Goal: Information Seeking & Learning: Find specific fact

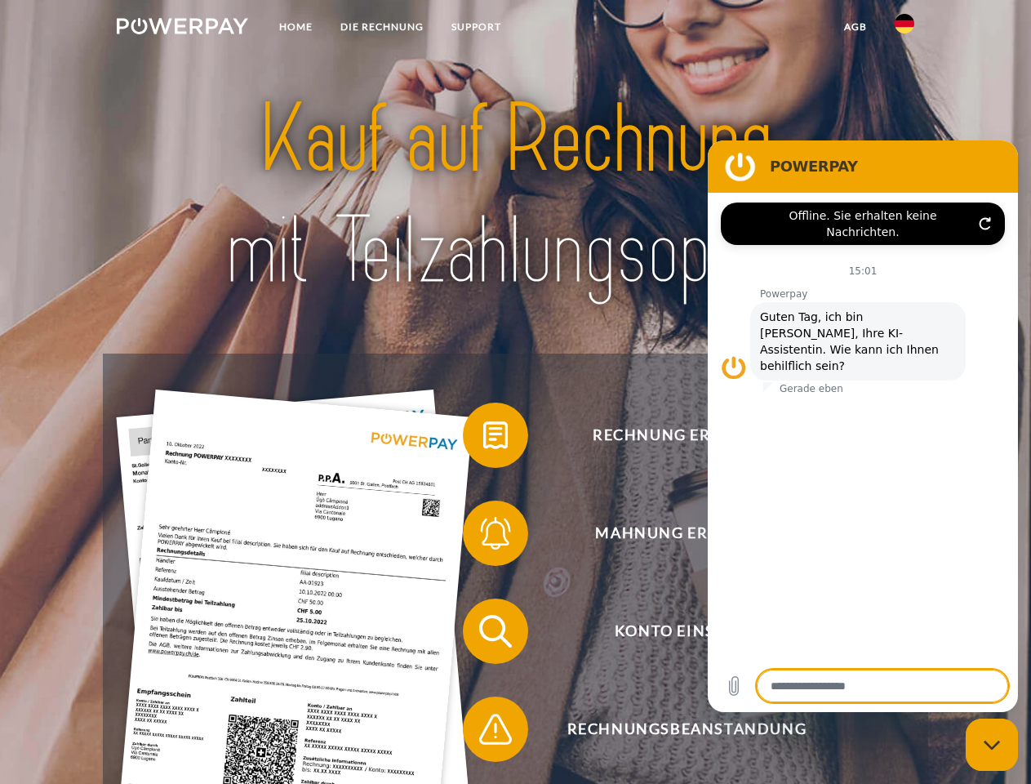
click at [182, 29] on img at bounding box center [182, 26] width 131 height 16
click at [905, 29] on img at bounding box center [905, 24] width 20 height 20
click at [855, 27] on link "agb" at bounding box center [855, 26] width 51 height 29
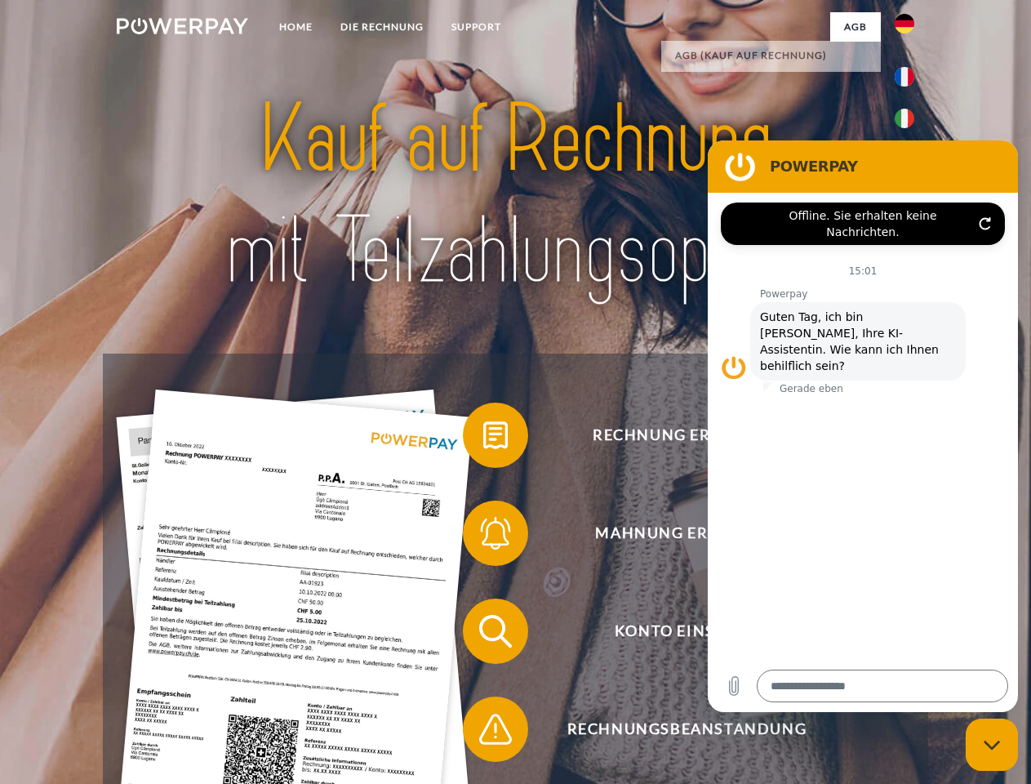
click at [483, 438] on span at bounding box center [471, 435] width 82 height 82
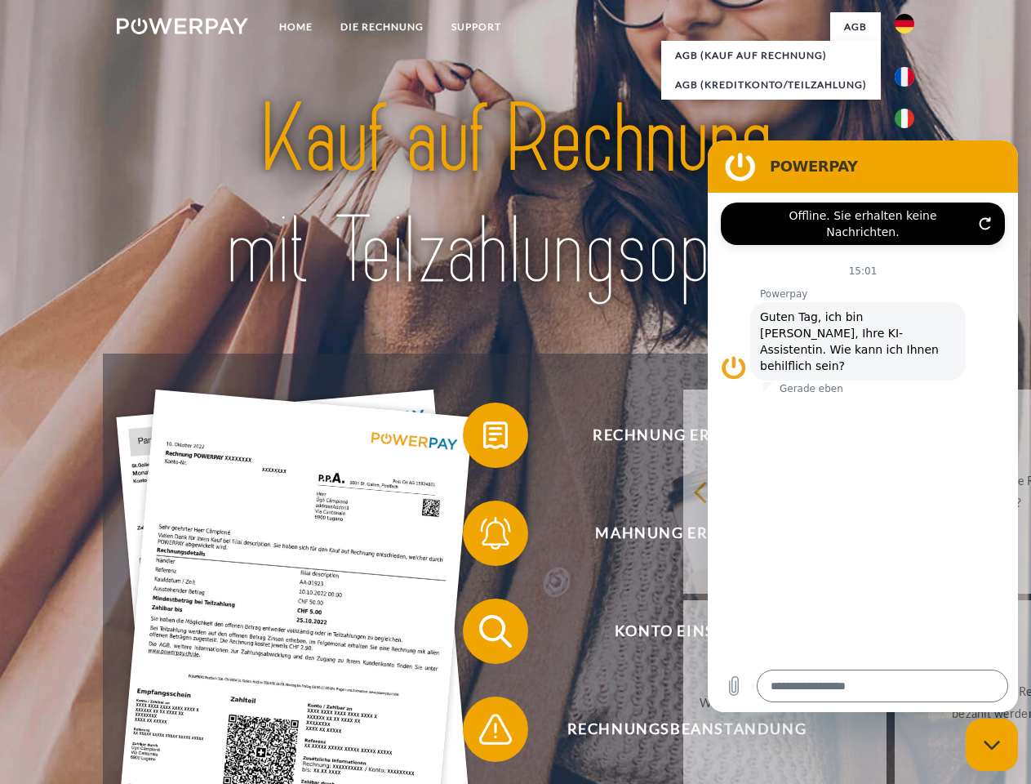
click at [483, 536] on div "Rechnung erhalten? Mahnung erhalten? Konto einsehen" at bounding box center [515, 680] width 825 height 653
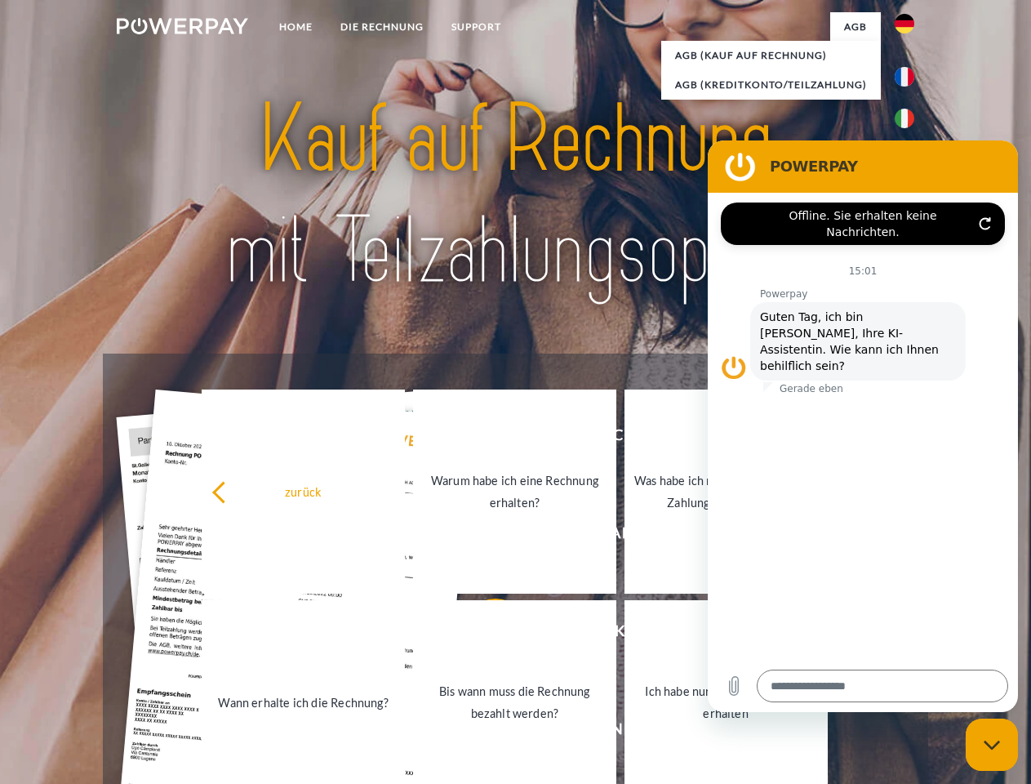
click at [483, 634] on link "Bis wann muss die Rechnung bezahlt werden?" at bounding box center [514, 702] width 203 height 204
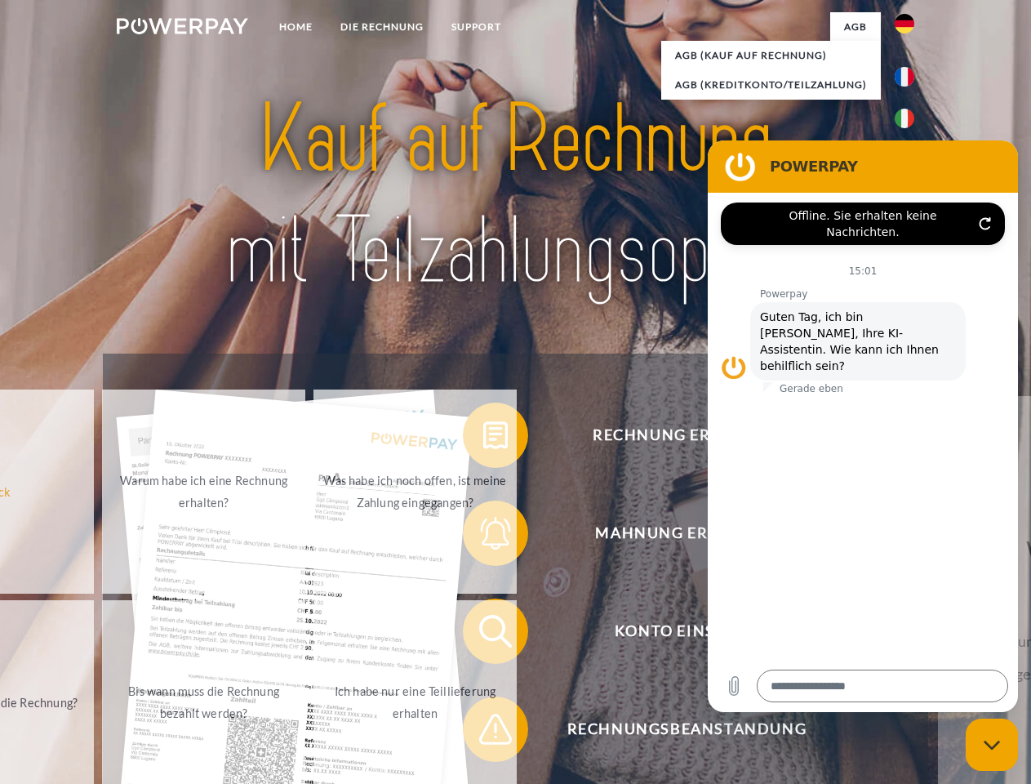
click at [483, 732] on span at bounding box center [471, 729] width 82 height 82
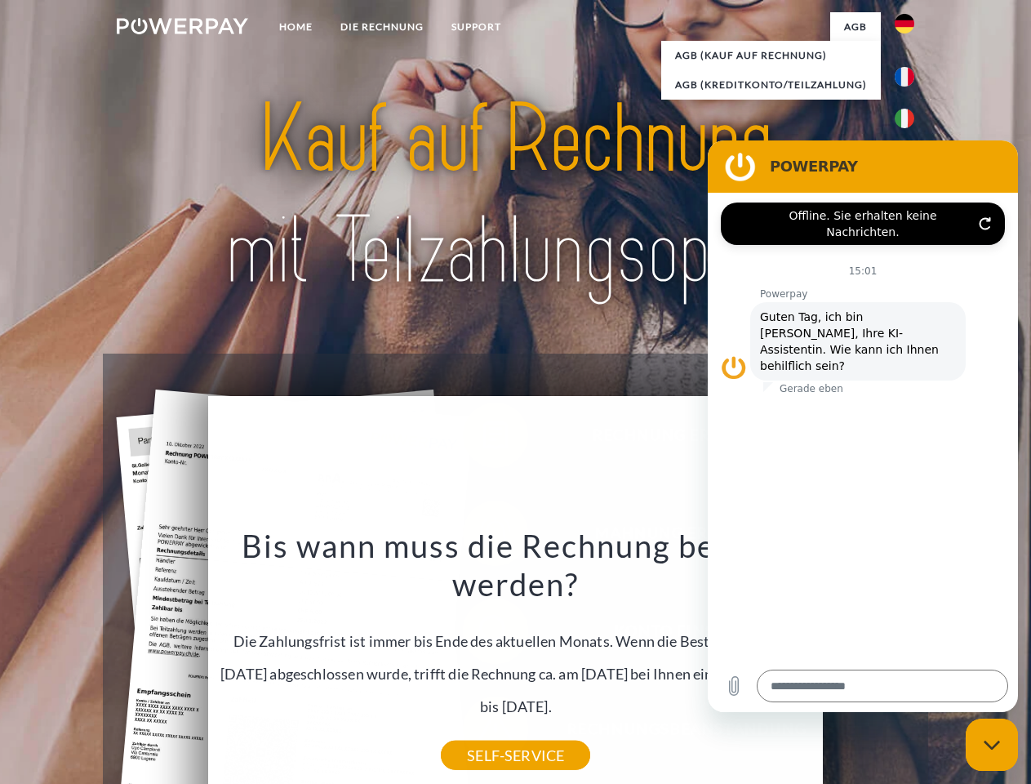
click at [992, 745] on icon "Messaging-Fenster schließen" at bounding box center [992, 745] width 17 height 11
type textarea "*"
